Goal: Task Accomplishment & Management: Use online tool/utility

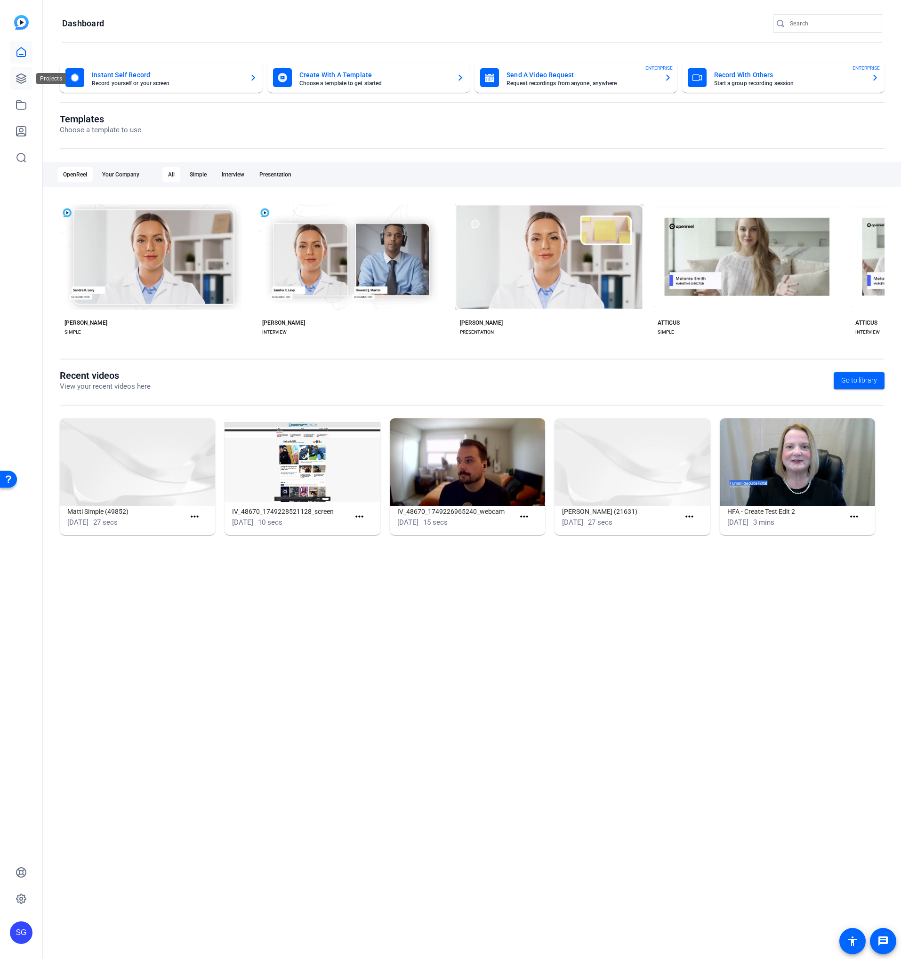
click at [25, 79] on icon at bounding box center [21, 78] width 11 height 11
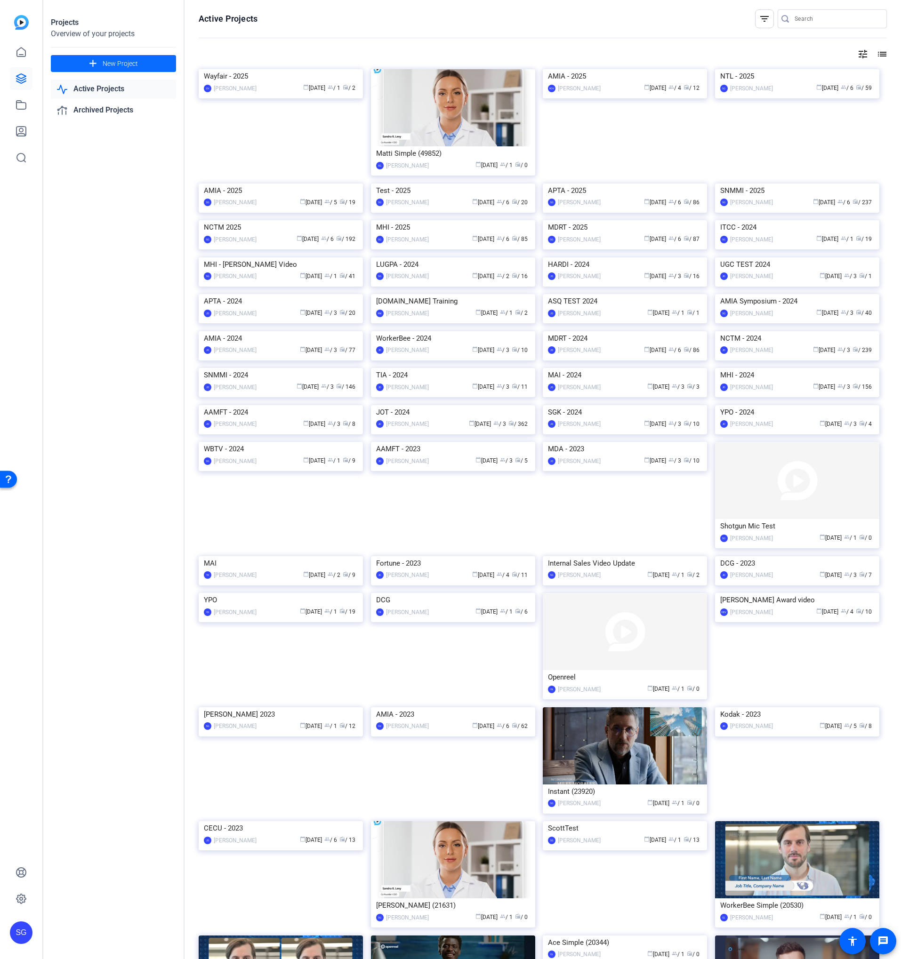
click at [125, 66] on span "New Project" at bounding box center [120, 64] width 35 height 10
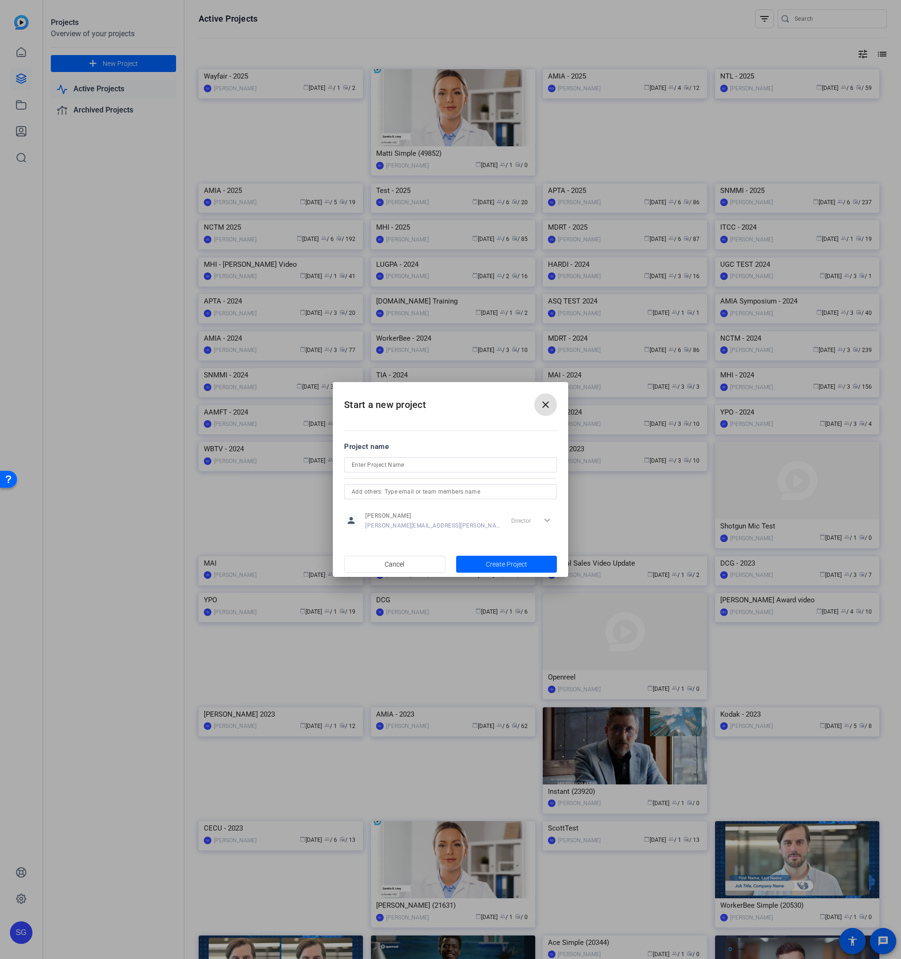
click at [369, 467] on input at bounding box center [451, 464] width 198 height 11
type input "ASHA - 2025"
click at [509, 560] on span "Create Project" at bounding box center [506, 565] width 41 height 10
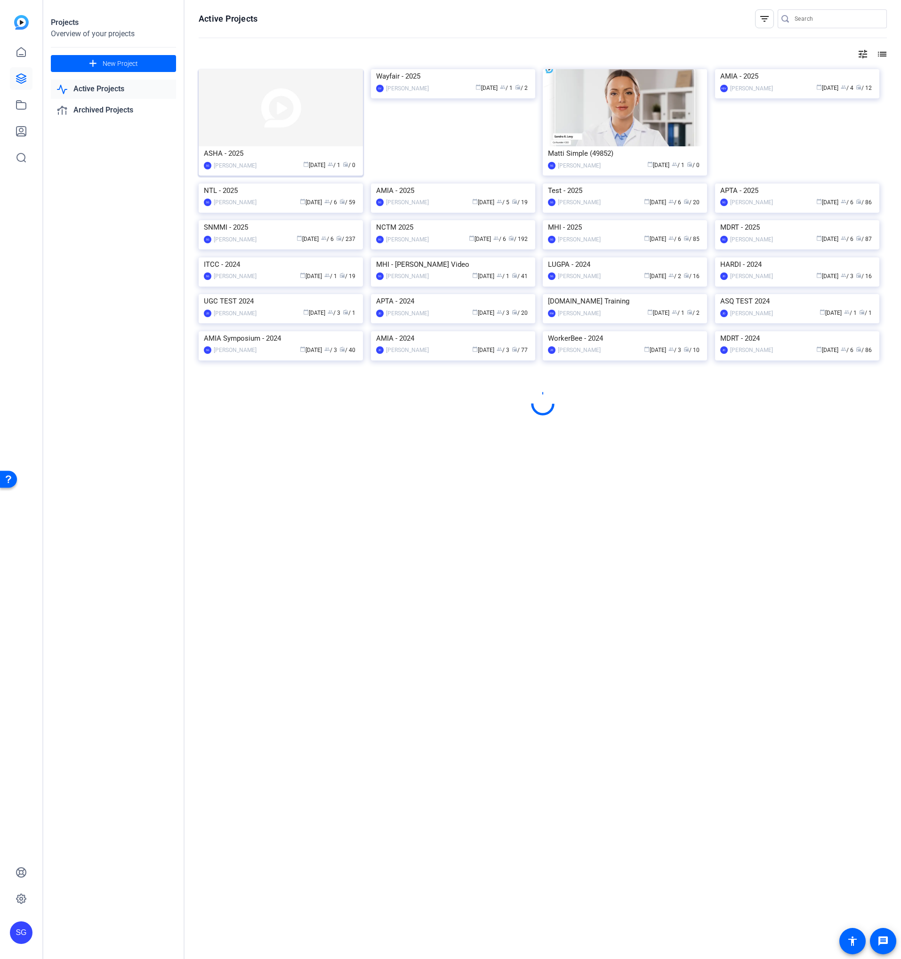
click at [234, 111] on img at bounding box center [281, 107] width 164 height 77
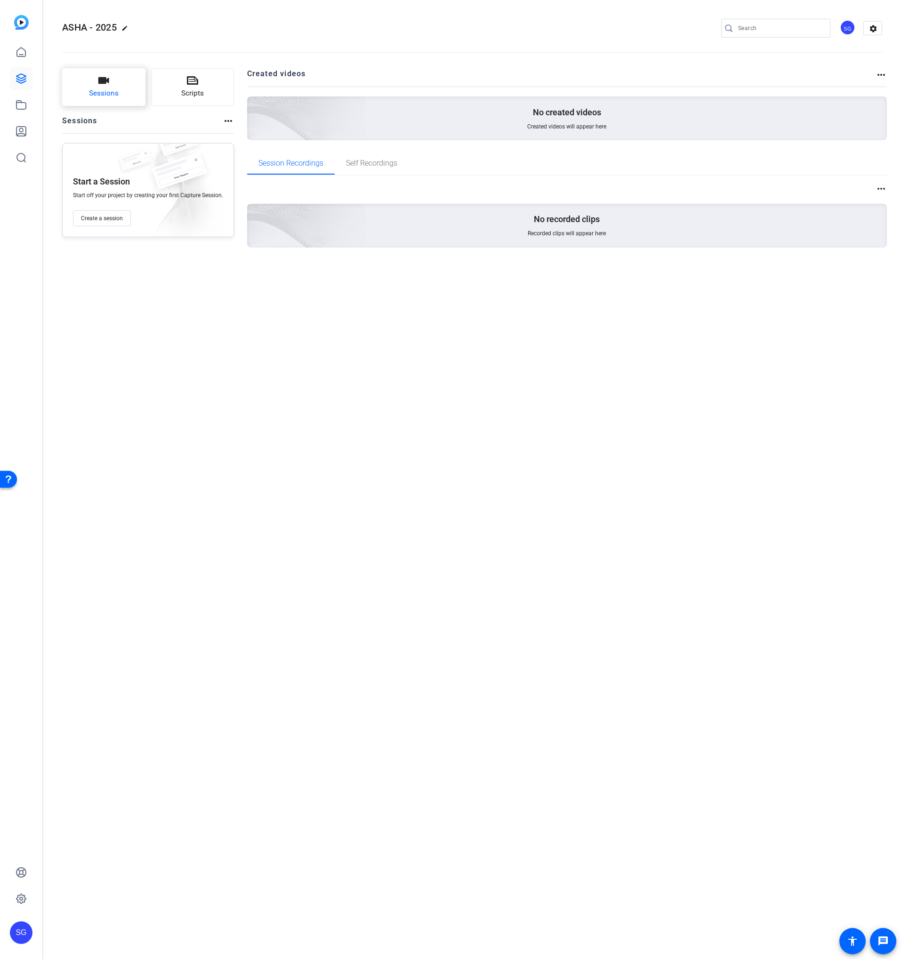
click at [100, 88] on span "Sessions" at bounding box center [104, 93] width 30 height 11
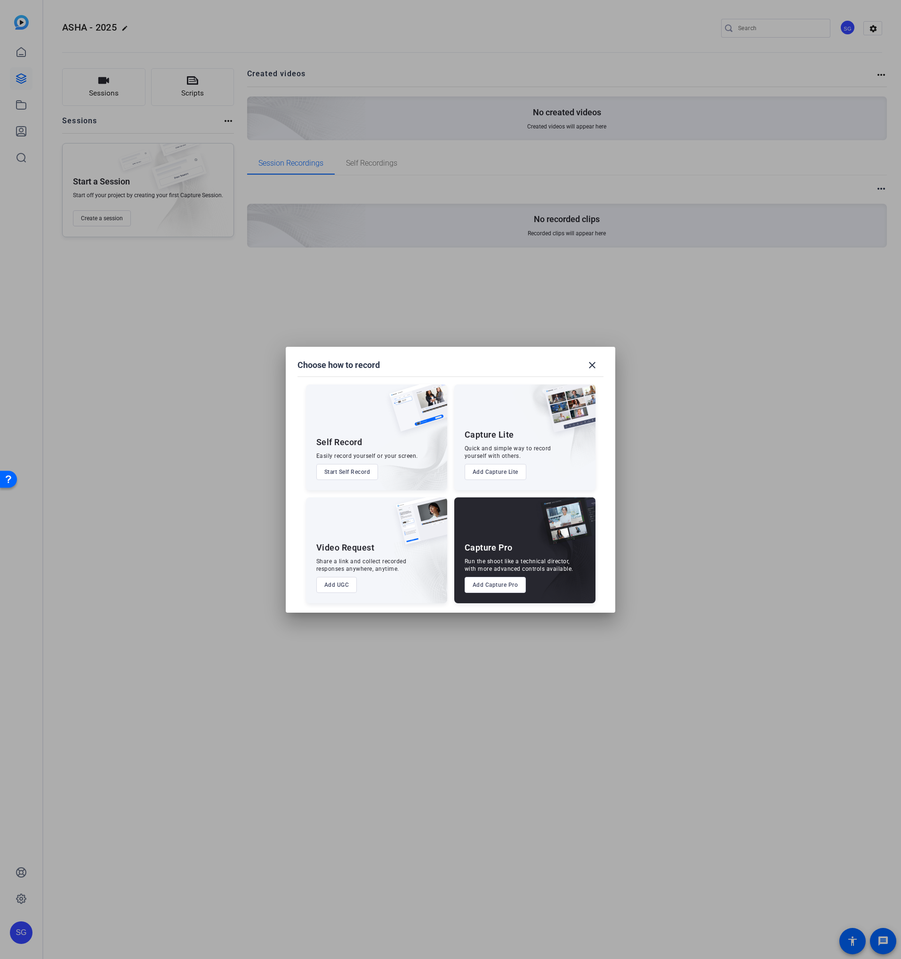
click at [490, 583] on button "Add Capture Pro" at bounding box center [496, 585] width 62 height 16
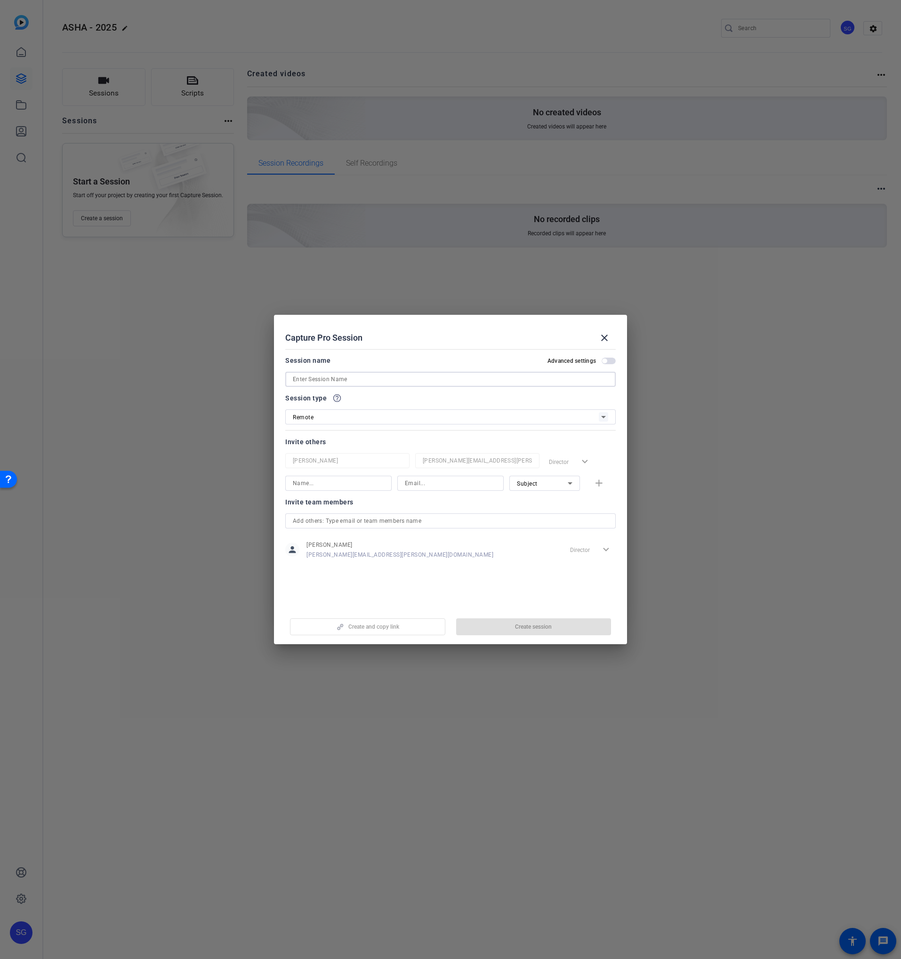
click at [330, 380] on input at bounding box center [450, 379] width 315 height 11
type input "ASHA"
drag, startPoint x: 602, startPoint y: 334, endPoint x: 562, endPoint y: 287, distance: 61.7
click at [602, 334] on mat-icon "close" at bounding box center [604, 337] width 11 height 11
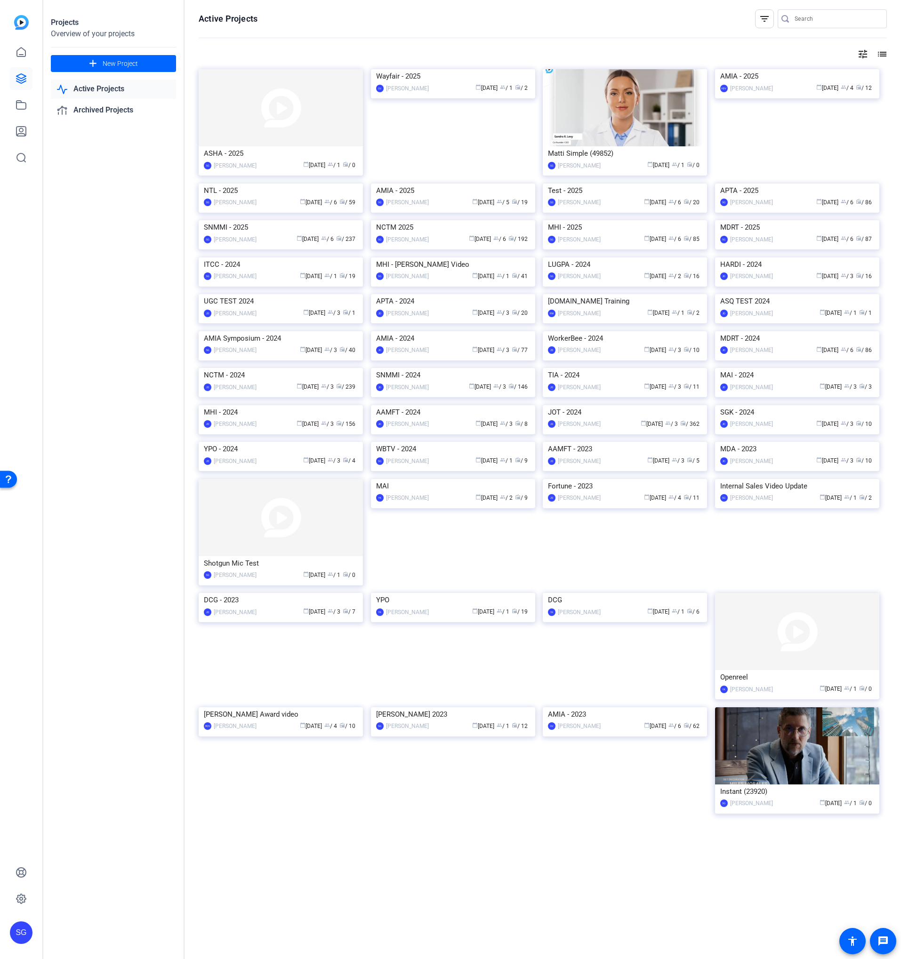
click at [316, 113] on img at bounding box center [281, 107] width 164 height 77
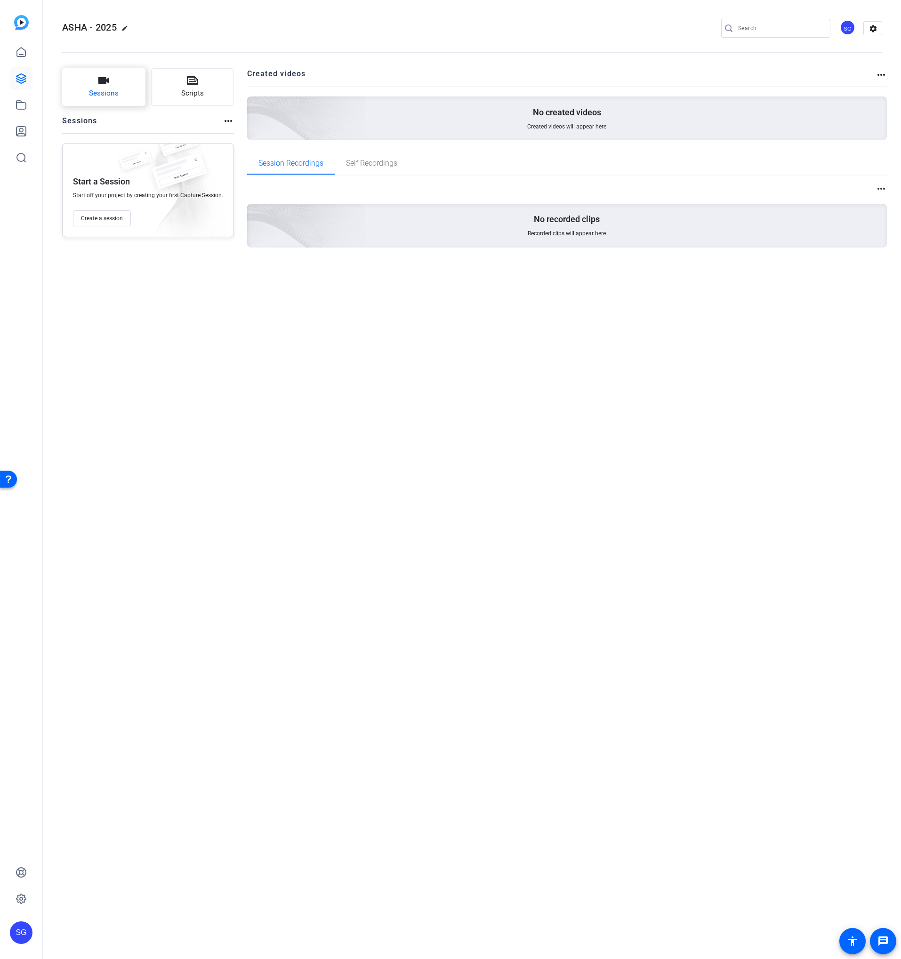
click at [114, 95] on span "Sessions" at bounding box center [104, 93] width 30 height 11
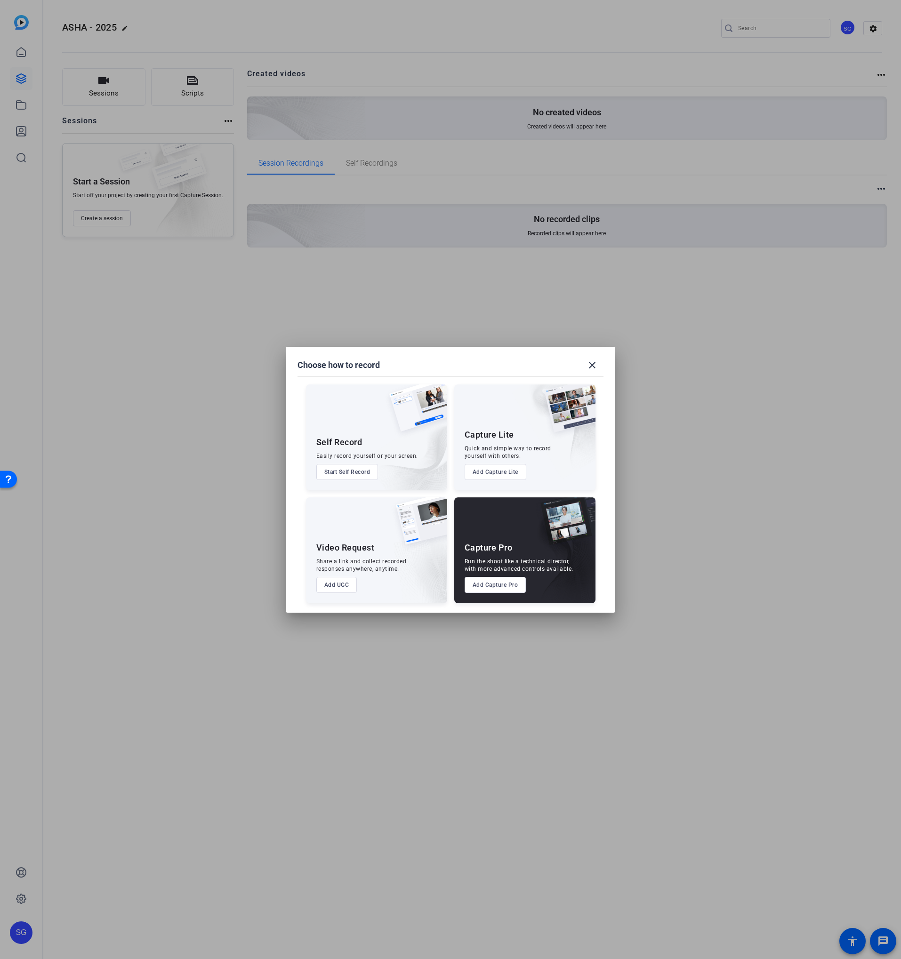
click at [498, 582] on button "Add Capture Pro" at bounding box center [496, 585] width 62 height 16
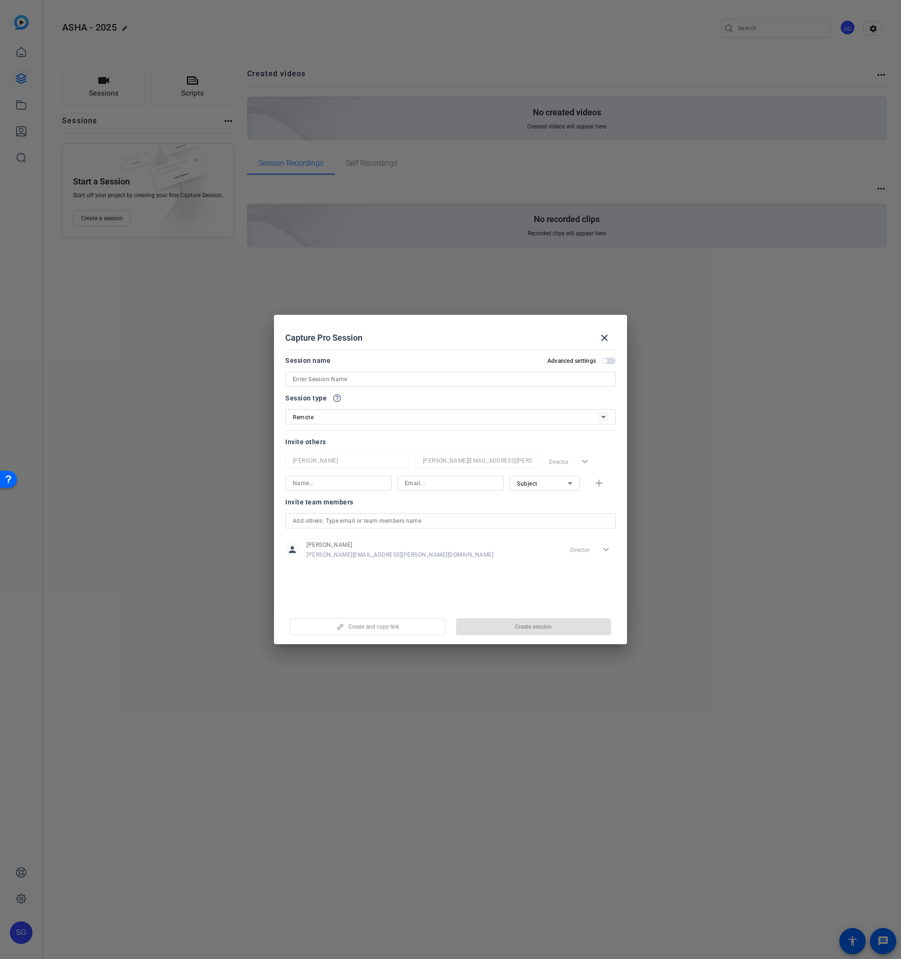
click at [361, 384] on input at bounding box center [450, 379] width 315 height 11
paste input "[PERSON_NAME]"
type input "ASHA - [PERSON_NAME]"
click at [371, 369] on div "Session name Advanced settings ASHA - [PERSON_NAME]" at bounding box center [450, 371] width 330 height 32
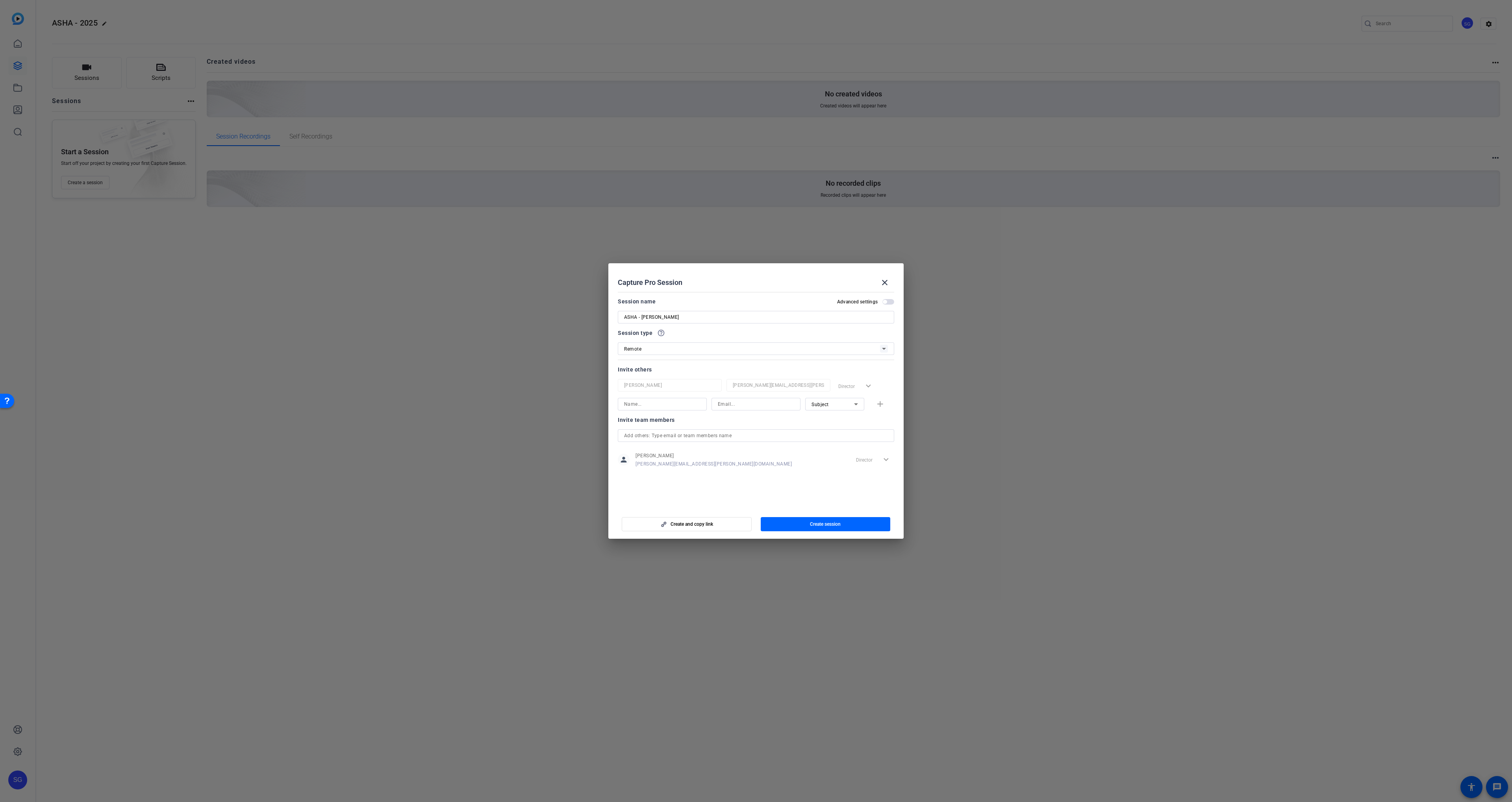
click at [753, 529] on span "button" at bounding box center [825, 524] width 130 height 19
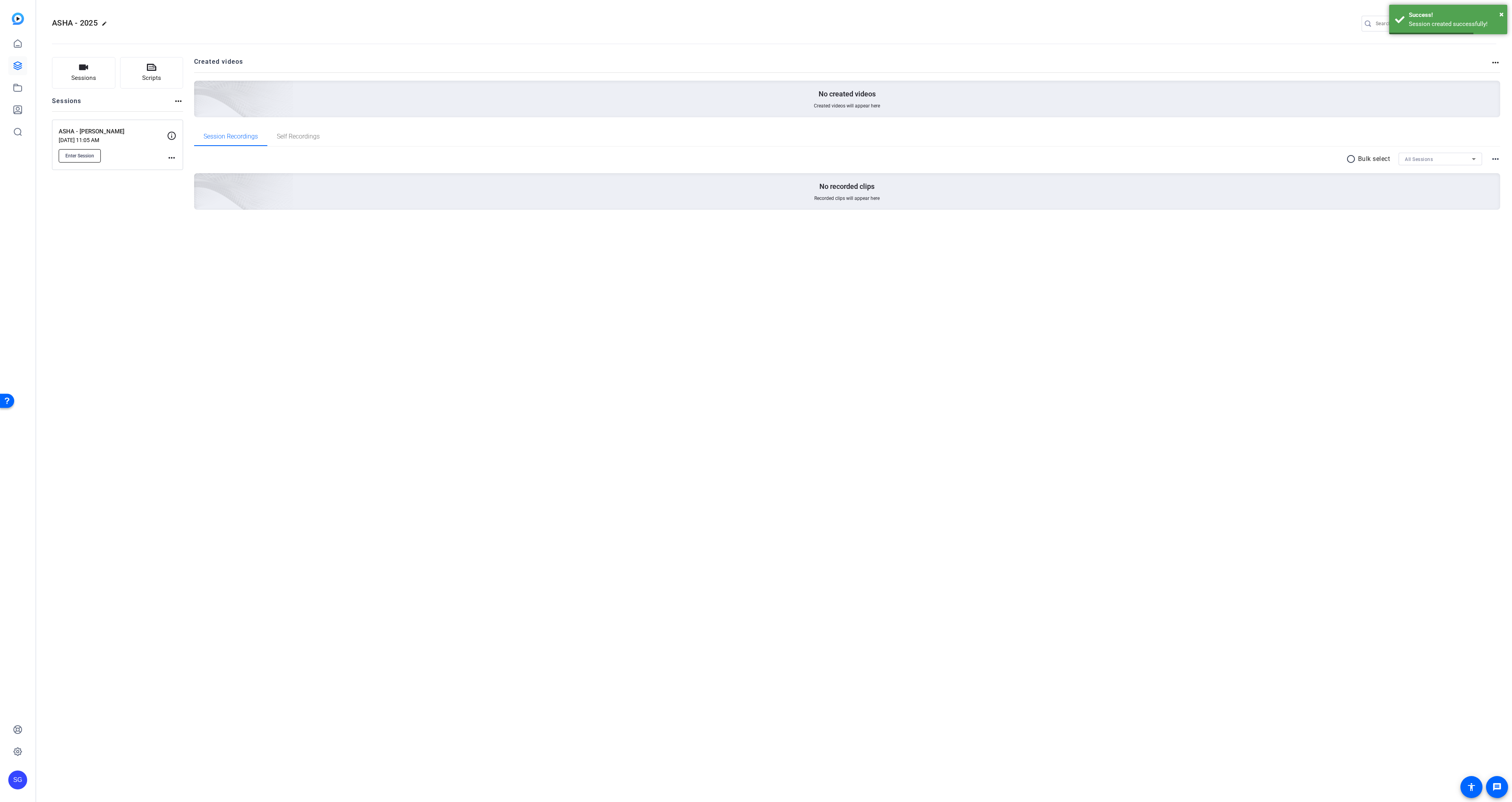
click at [81, 158] on span "Enter Session" at bounding box center [79, 156] width 28 height 7
